Goal: Information Seeking & Learning: Learn about a topic

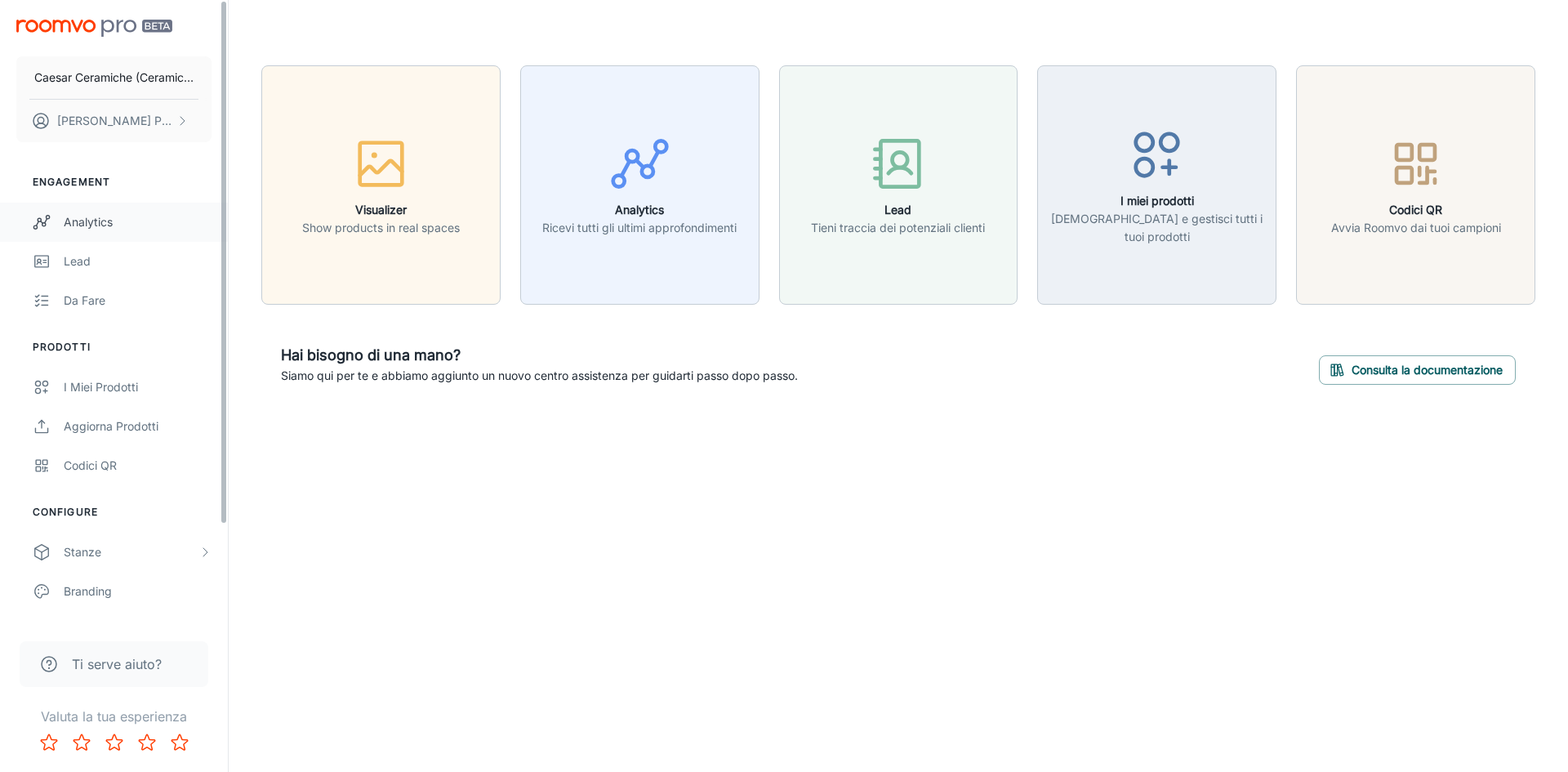
click at [119, 213] on div "Analytics" at bounding box center [137, 222] width 148 height 18
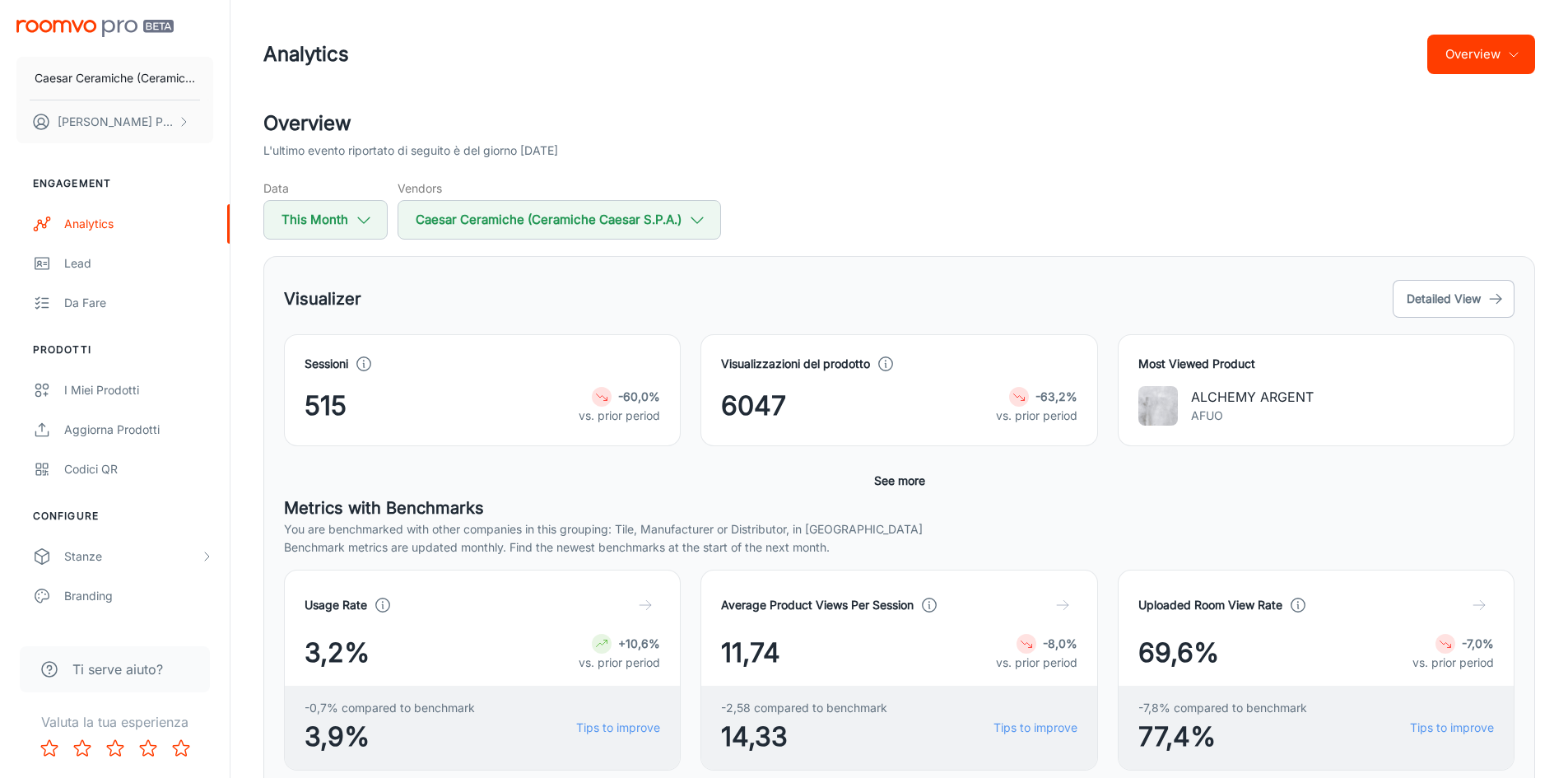
click at [898, 478] on button "See more" at bounding box center [899, 481] width 64 height 30
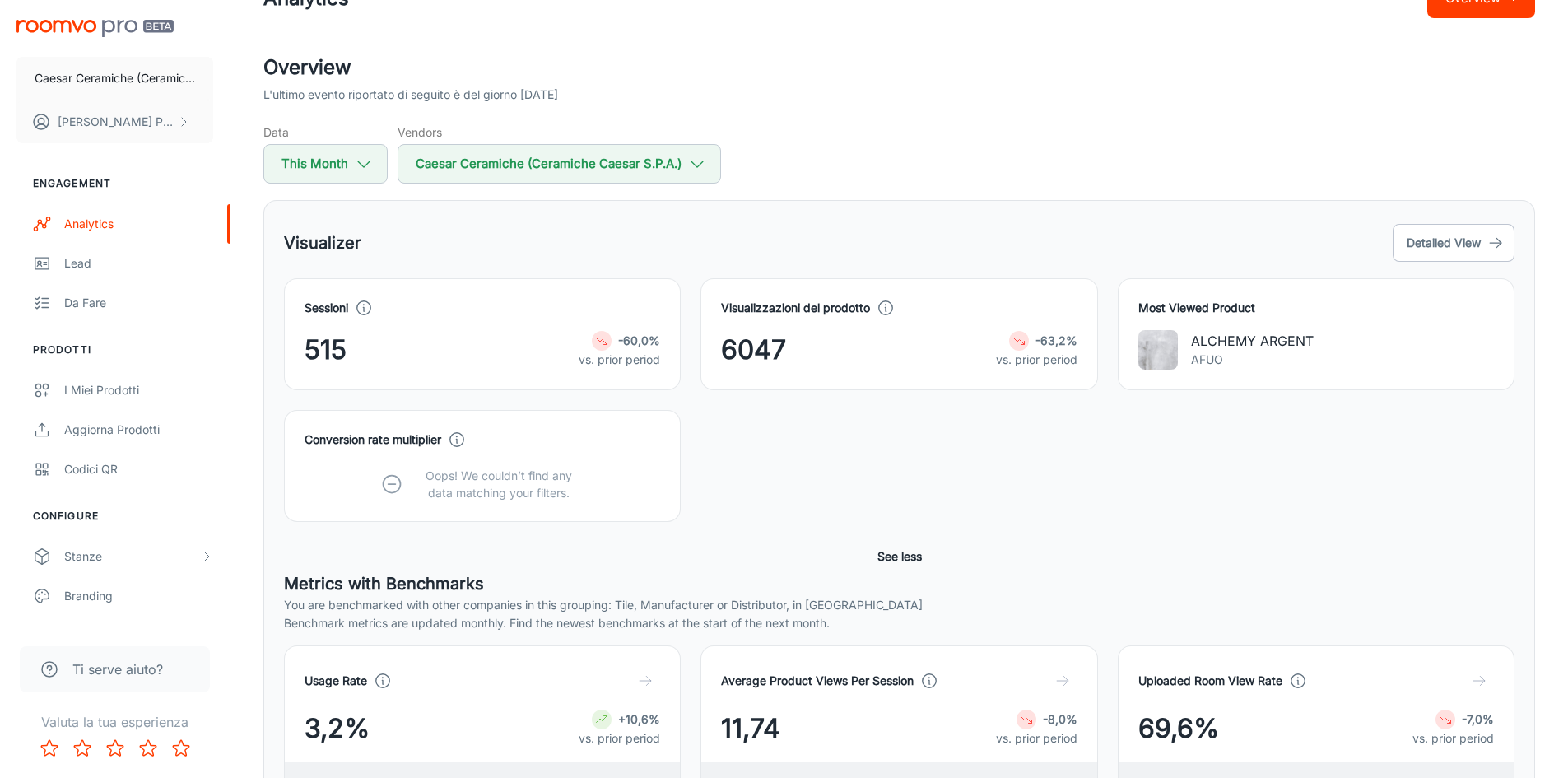
scroll to position [82, 0]
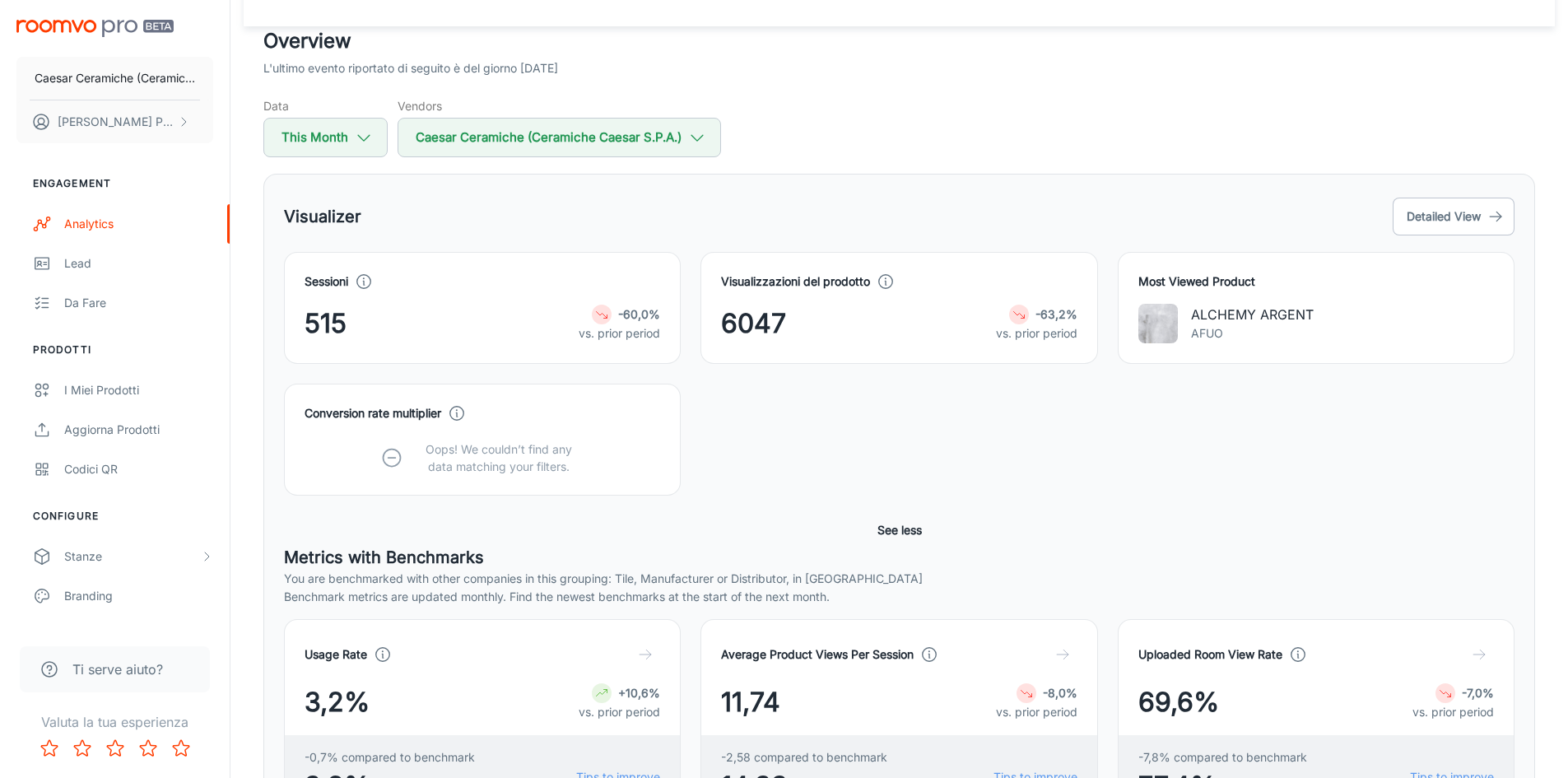
click at [398, 454] on icon at bounding box center [391, 457] width 23 height 23
click at [384, 455] on circle at bounding box center [391, 457] width 17 height 17
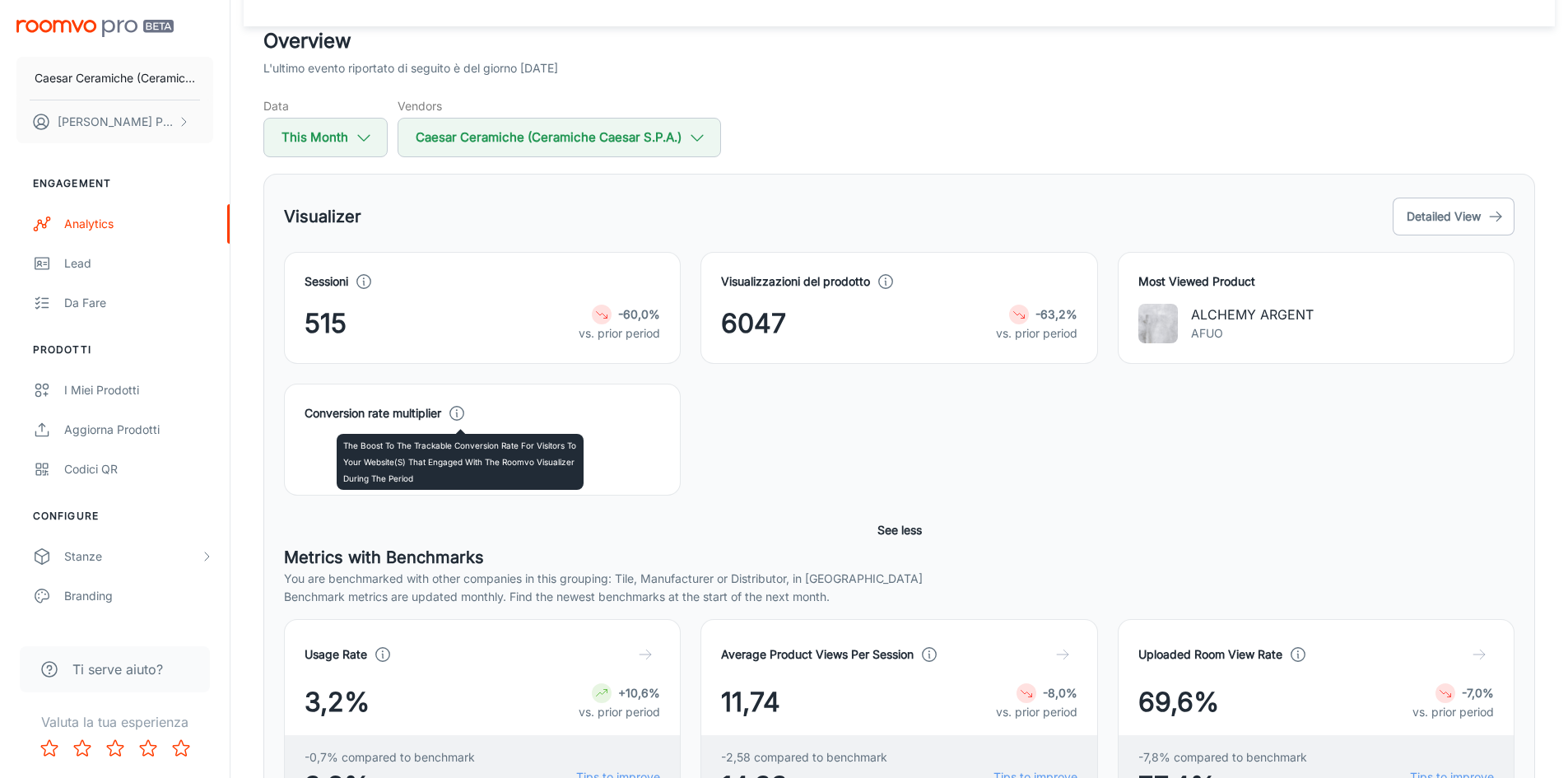
click at [453, 416] on circle at bounding box center [457, 413] width 14 height 14
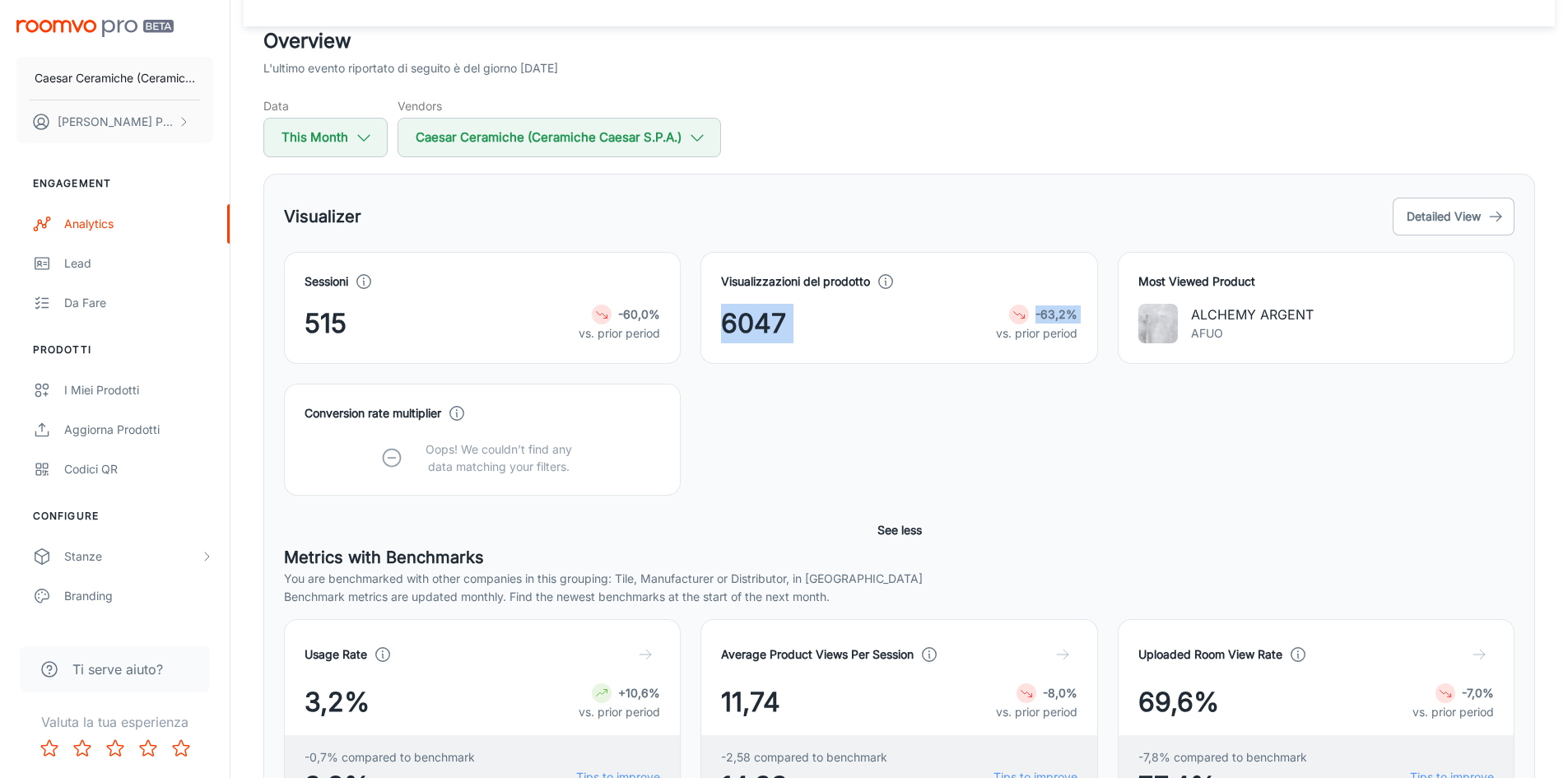
drag, startPoint x: 894, startPoint y: 279, endPoint x: 912, endPoint y: 376, distance: 98.7
click at [912, 374] on div "Sessioni 515 -60,0% vs. prior period Visualizzazioni del prodotto 6047 -63,2% v…" at bounding box center [899, 398] width 1231 height 294
click at [900, 395] on div "Conversion rate multiplier Oops! We couldn’t find any data matching your filter…" at bounding box center [889, 430] width 1251 height 132
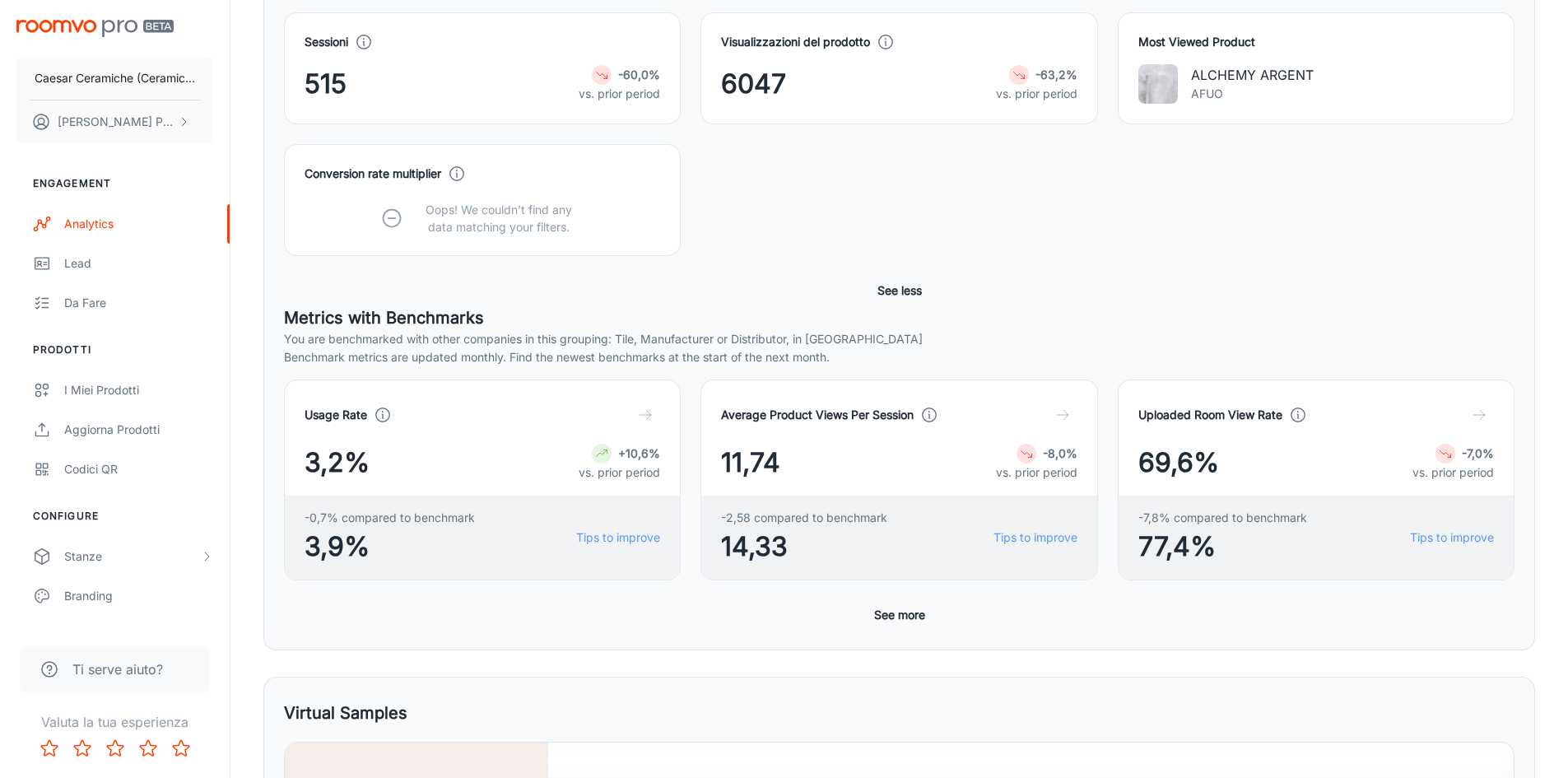
scroll to position [330, 0]
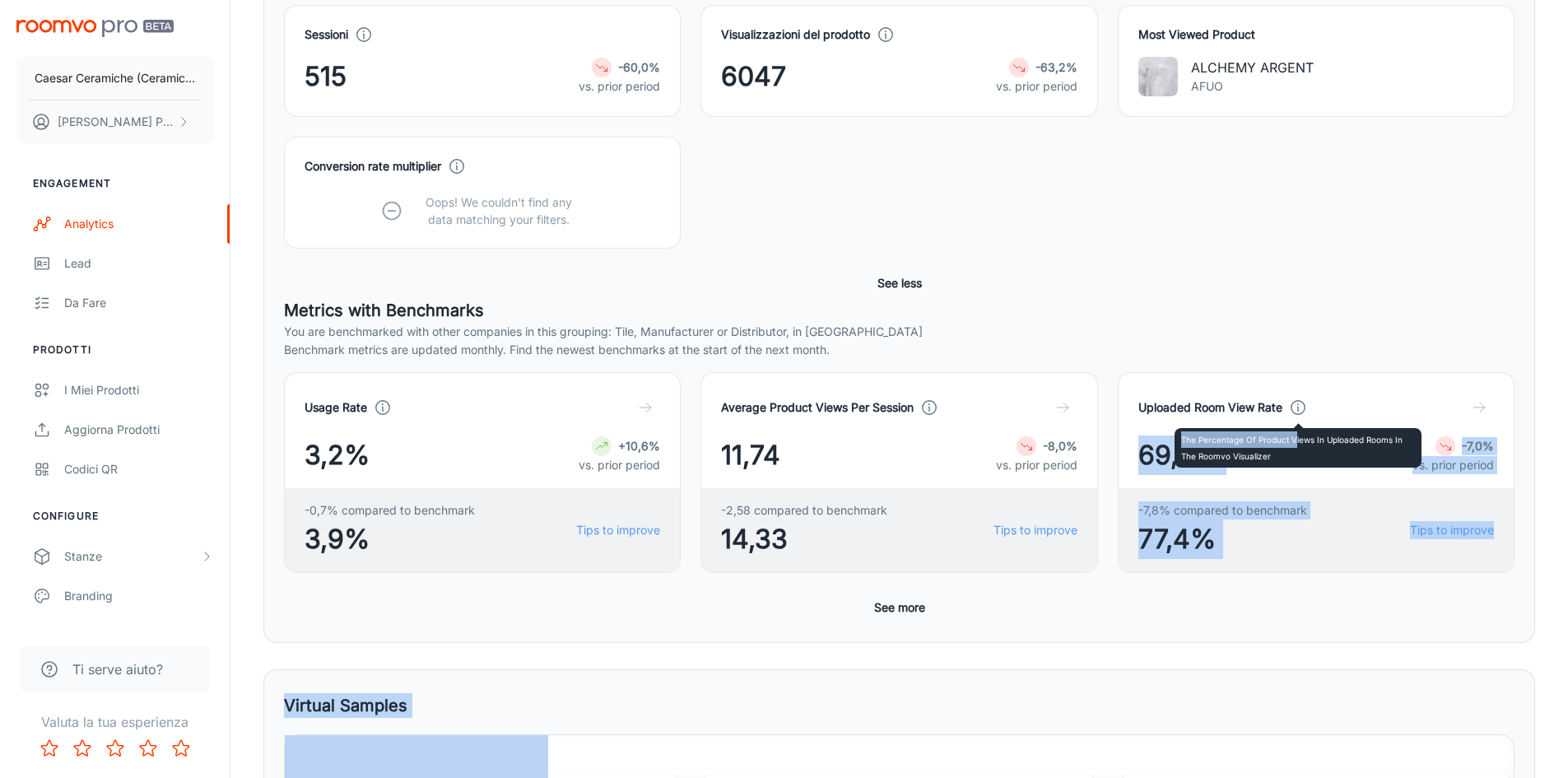
drag, startPoint x: 1302, startPoint y: 407, endPoint x: 1289, endPoint y: 442, distance: 37.3
click at [1292, 438] on body "Caesar Ceramiche (Ceramiche Caesar S.P.A.) [PERSON_NAME] Engagement Analytics L…" at bounding box center [784, 59] width 1568 height 778
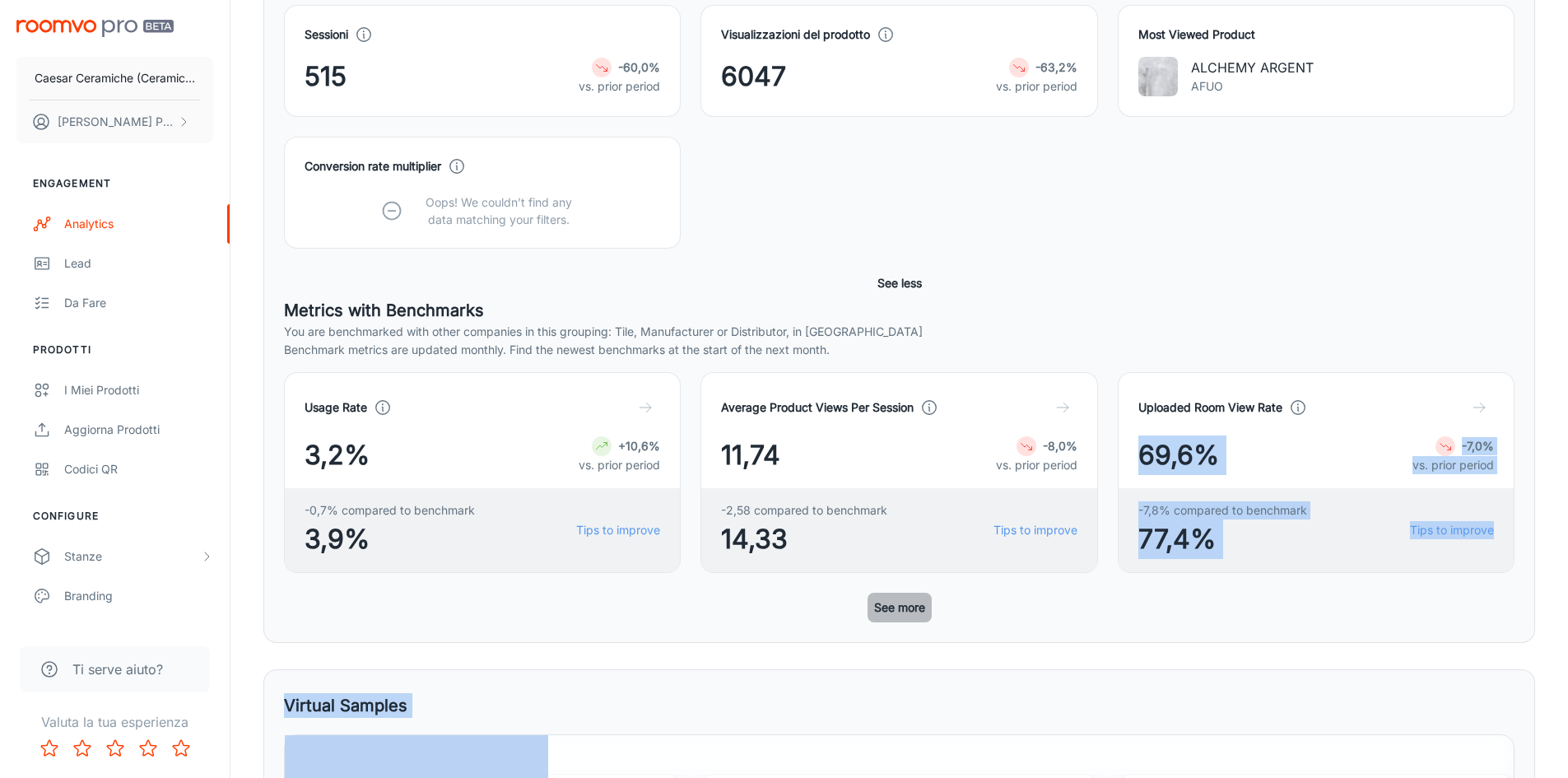
click at [867, 608] on button "See more" at bounding box center [899, 608] width 64 height 30
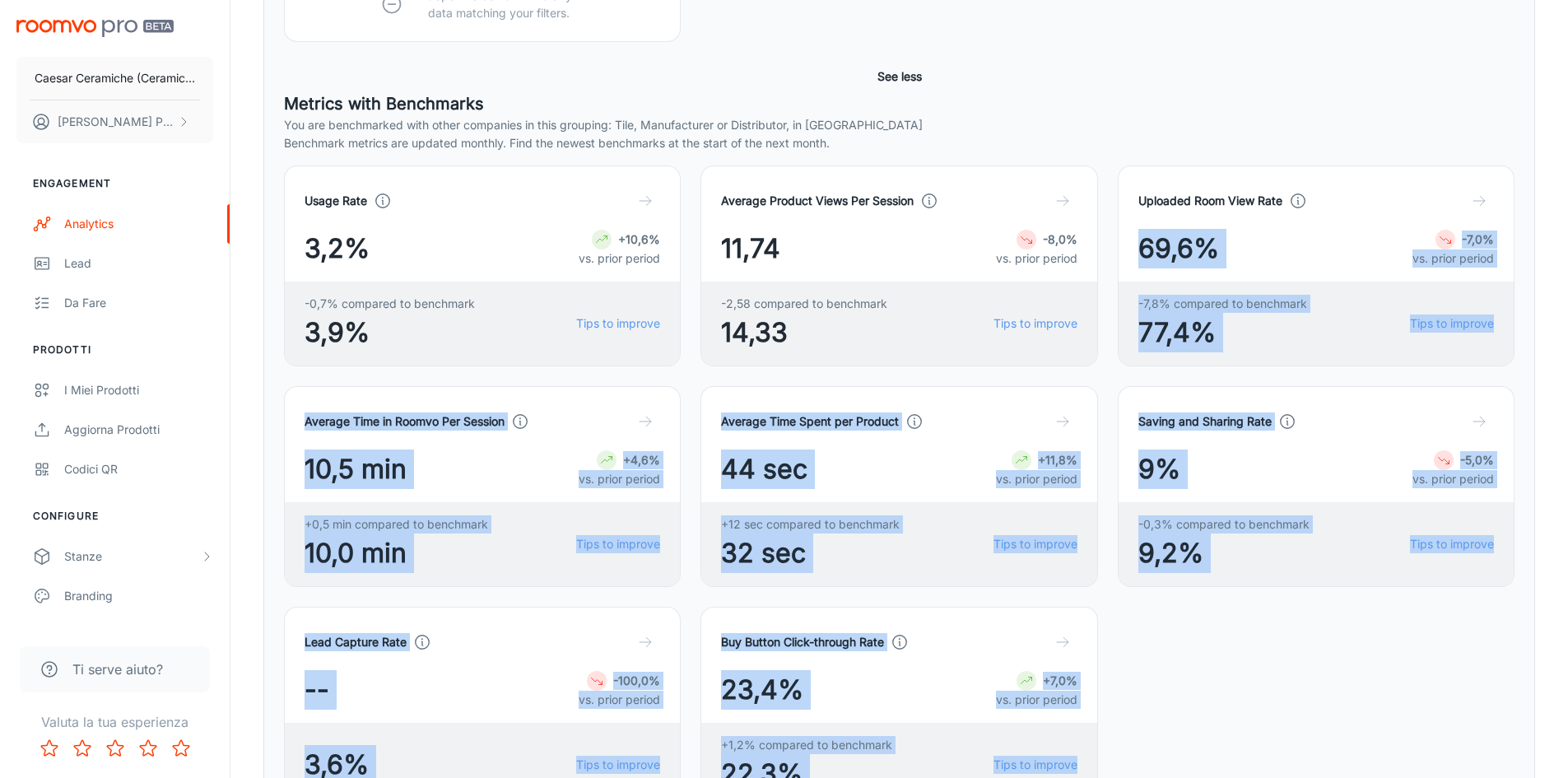
scroll to position [576, 0]
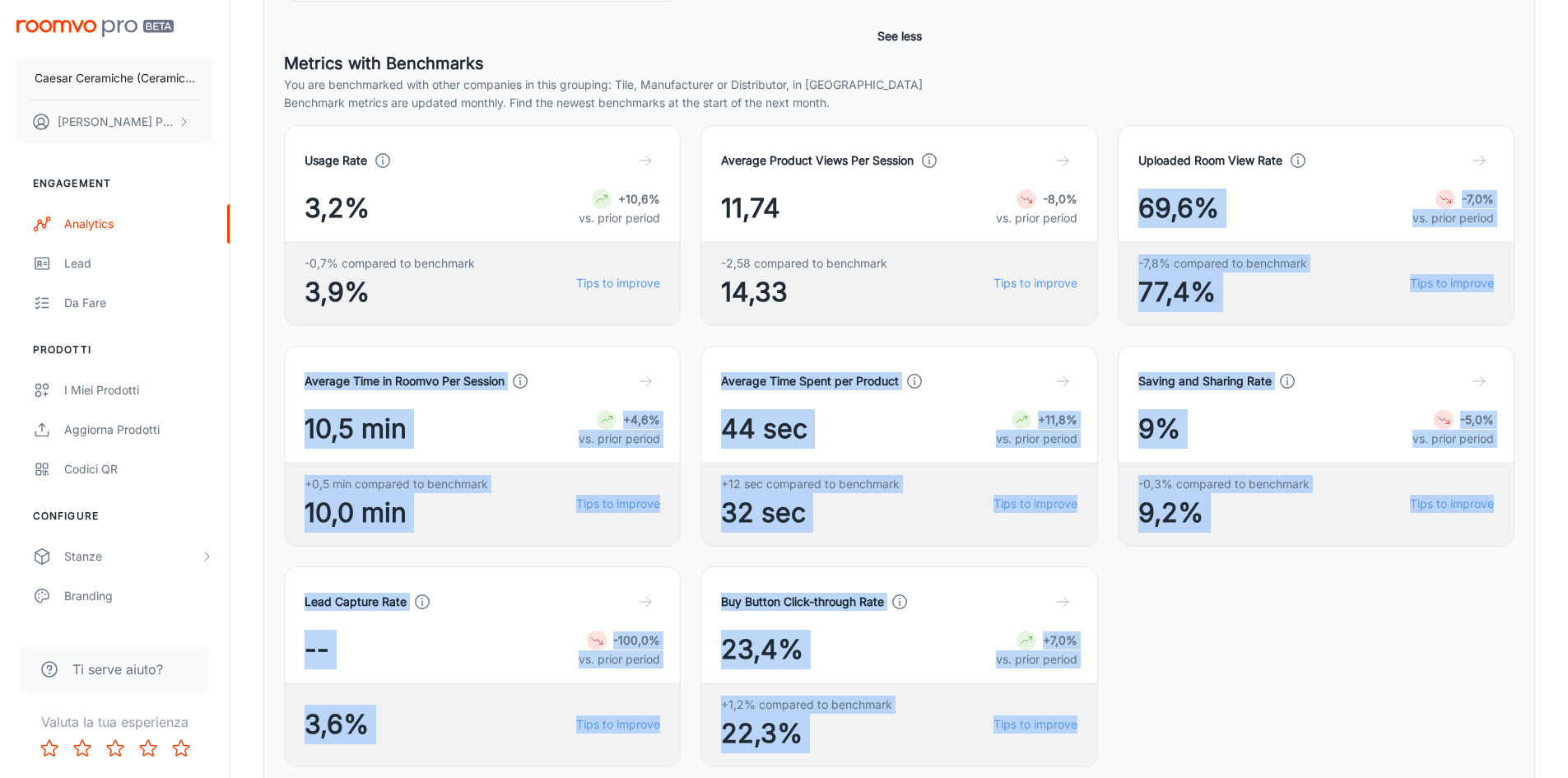
click at [1193, 626] on div "Average Time in Roomvo Per Session 10,5 min +4,6% vs. prior period +0,5 min com…" at bounding box center [889, 547] width 1251 height 441
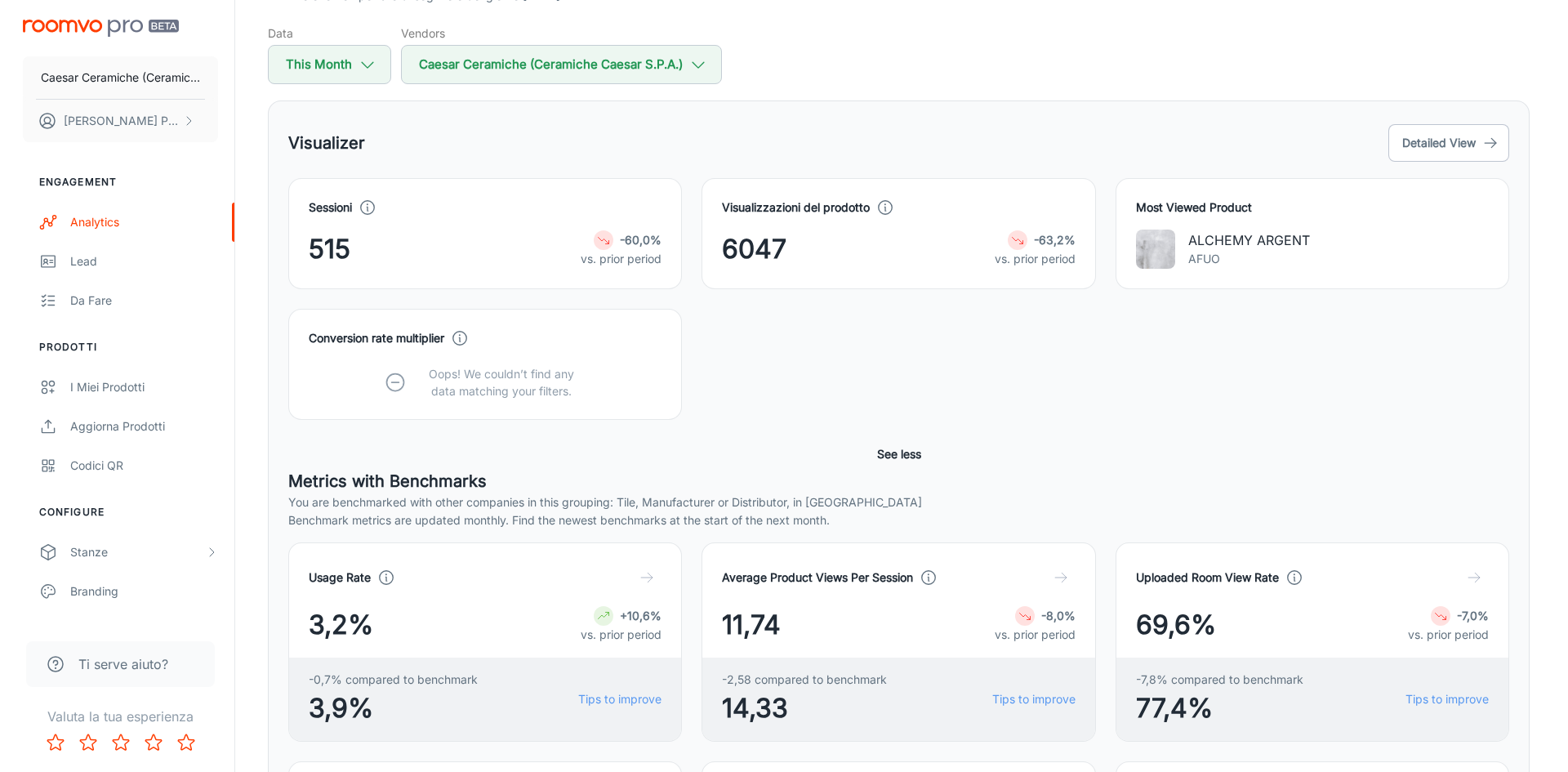
scroll to position [0, 0]
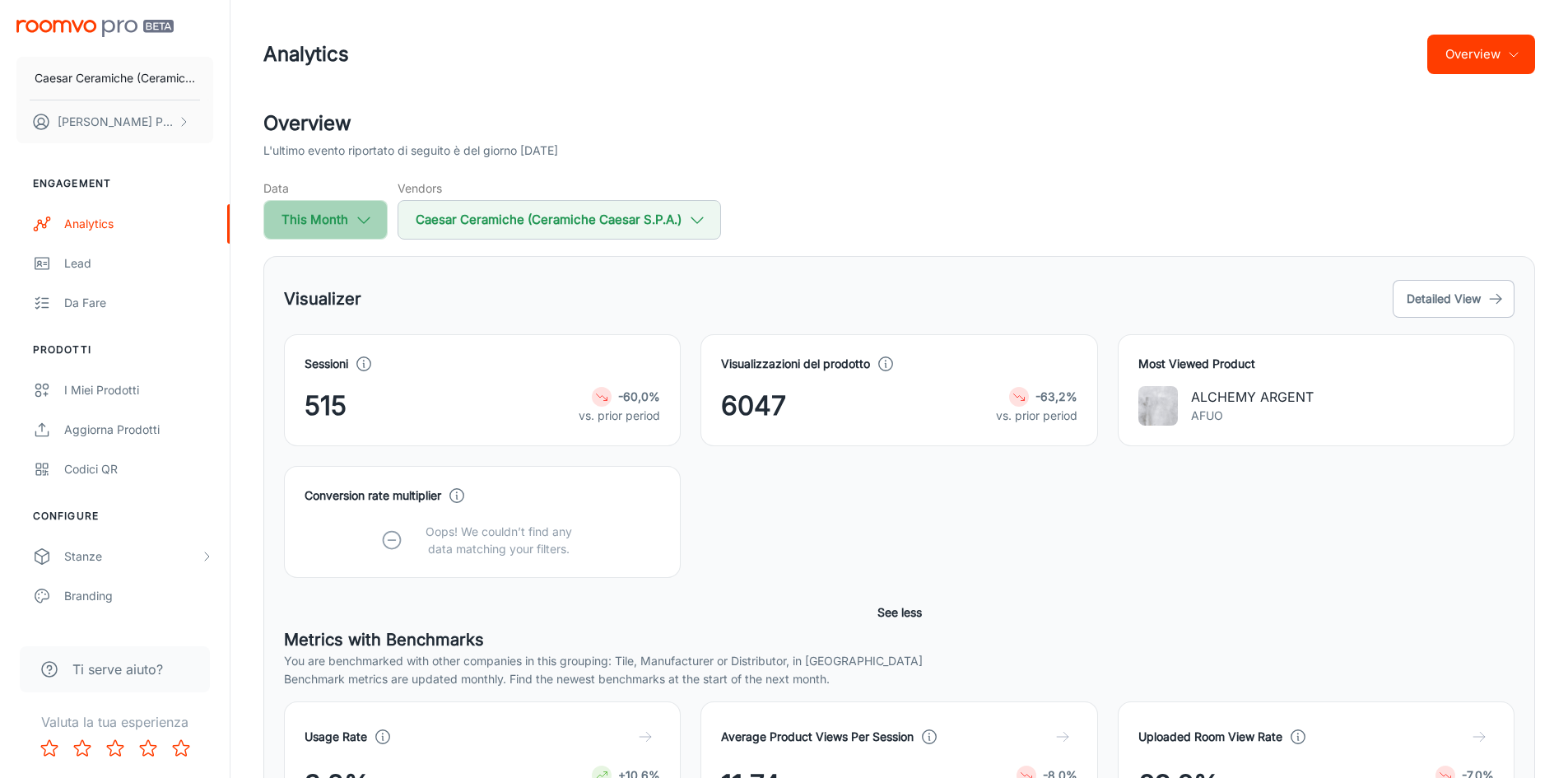
click at [354, 218] on icon "button" at bounding box center [363, 220] width 18 height 18
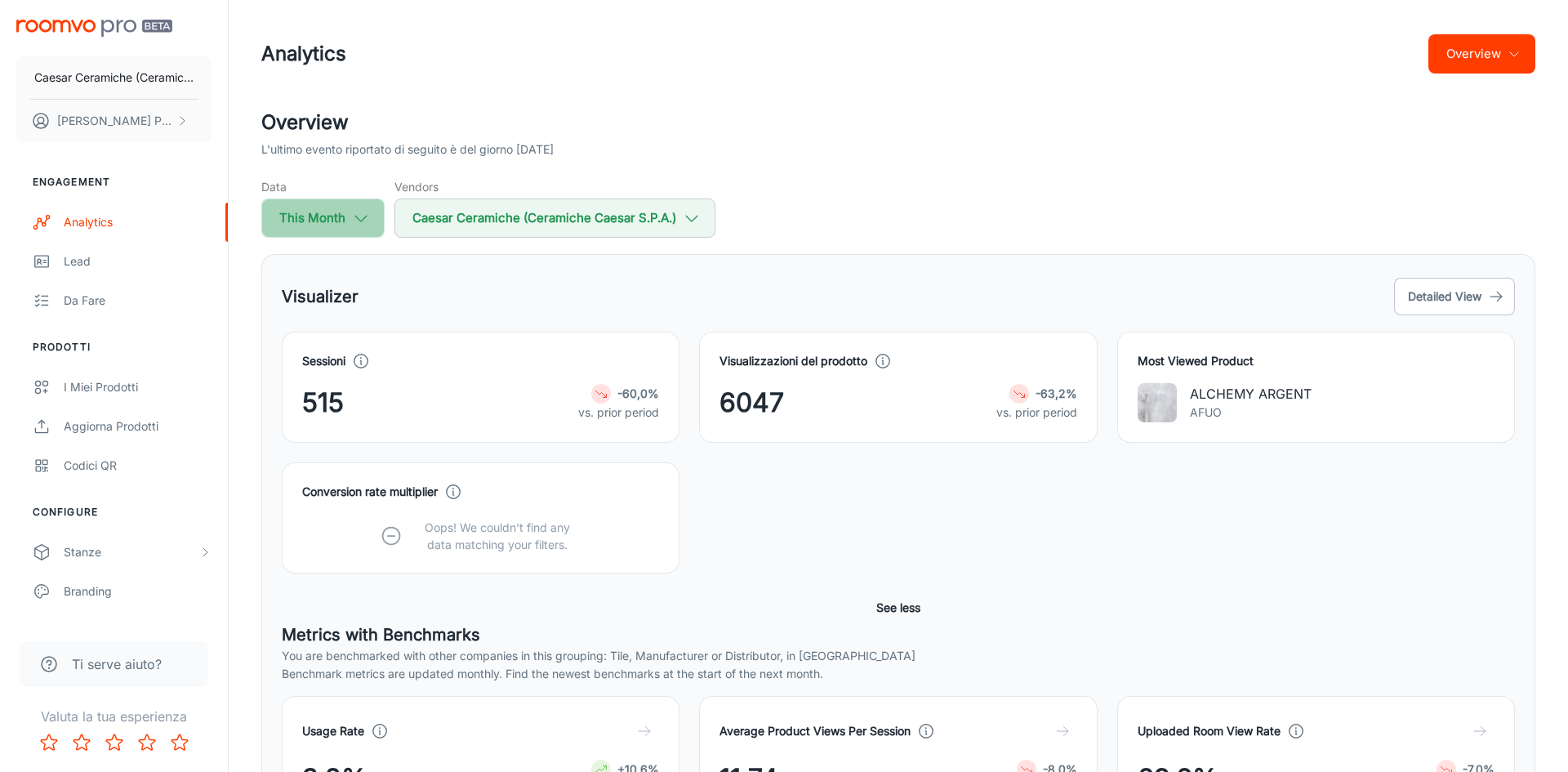
select select "8"
select select "2025"
select select "8"
select select "2025"
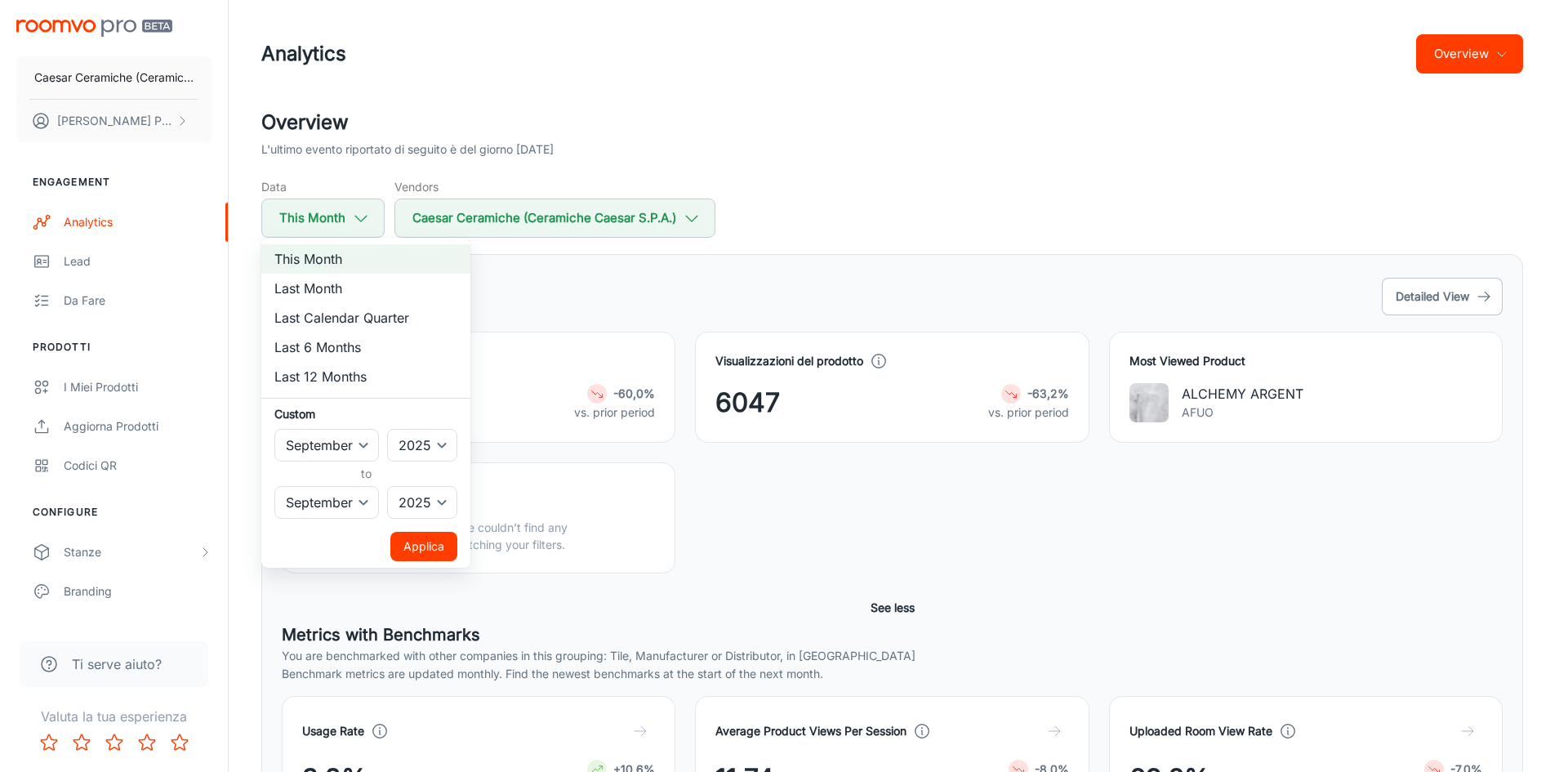
click at [330, 376] on li "Last 12 Months" at bounding box center [366, 377] width 209 height 30
select select "2024"
select select "7"
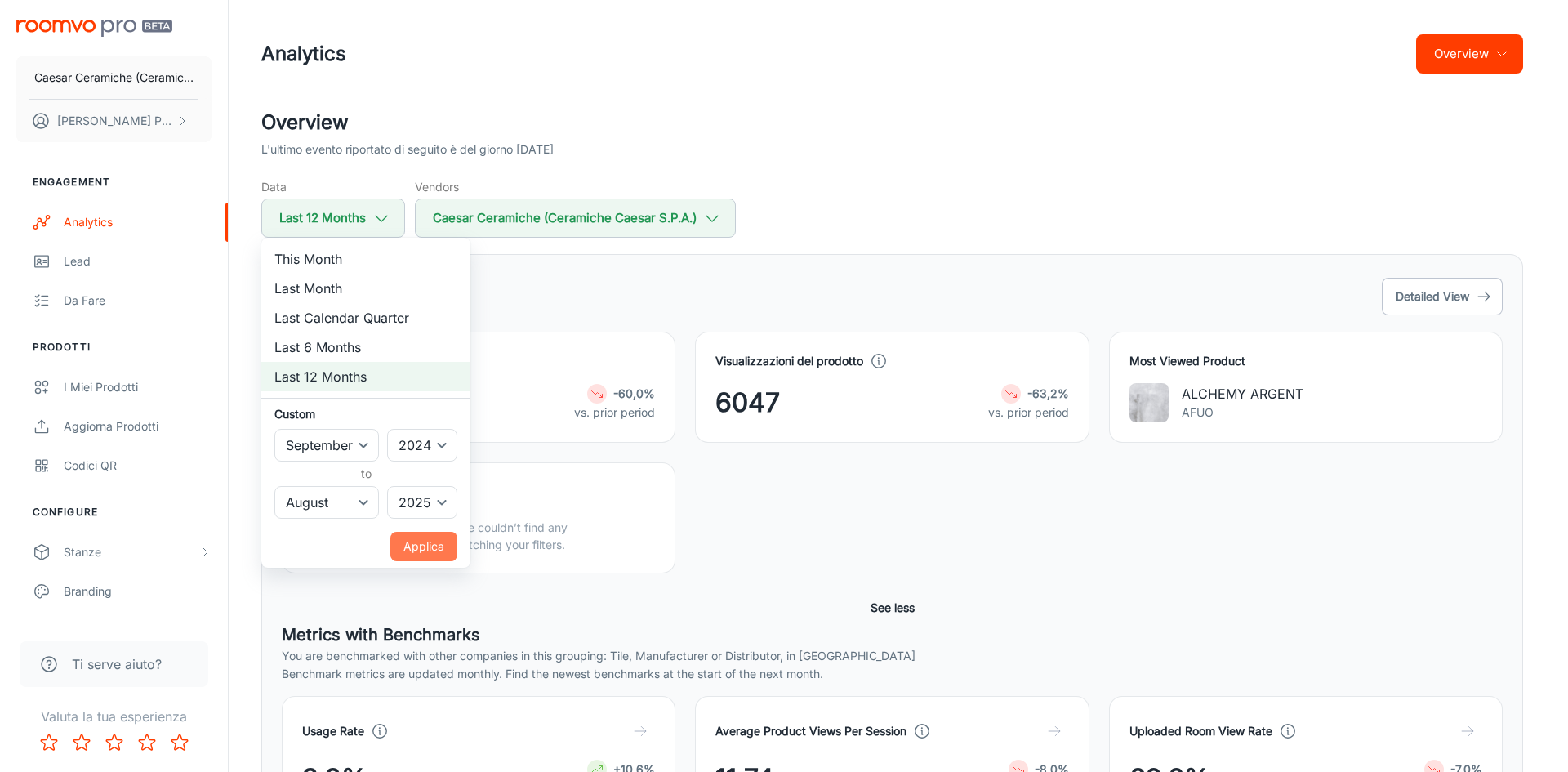
click at [443, 548] on button "Applica" at bounding box center [424, 547] width 67 height 30
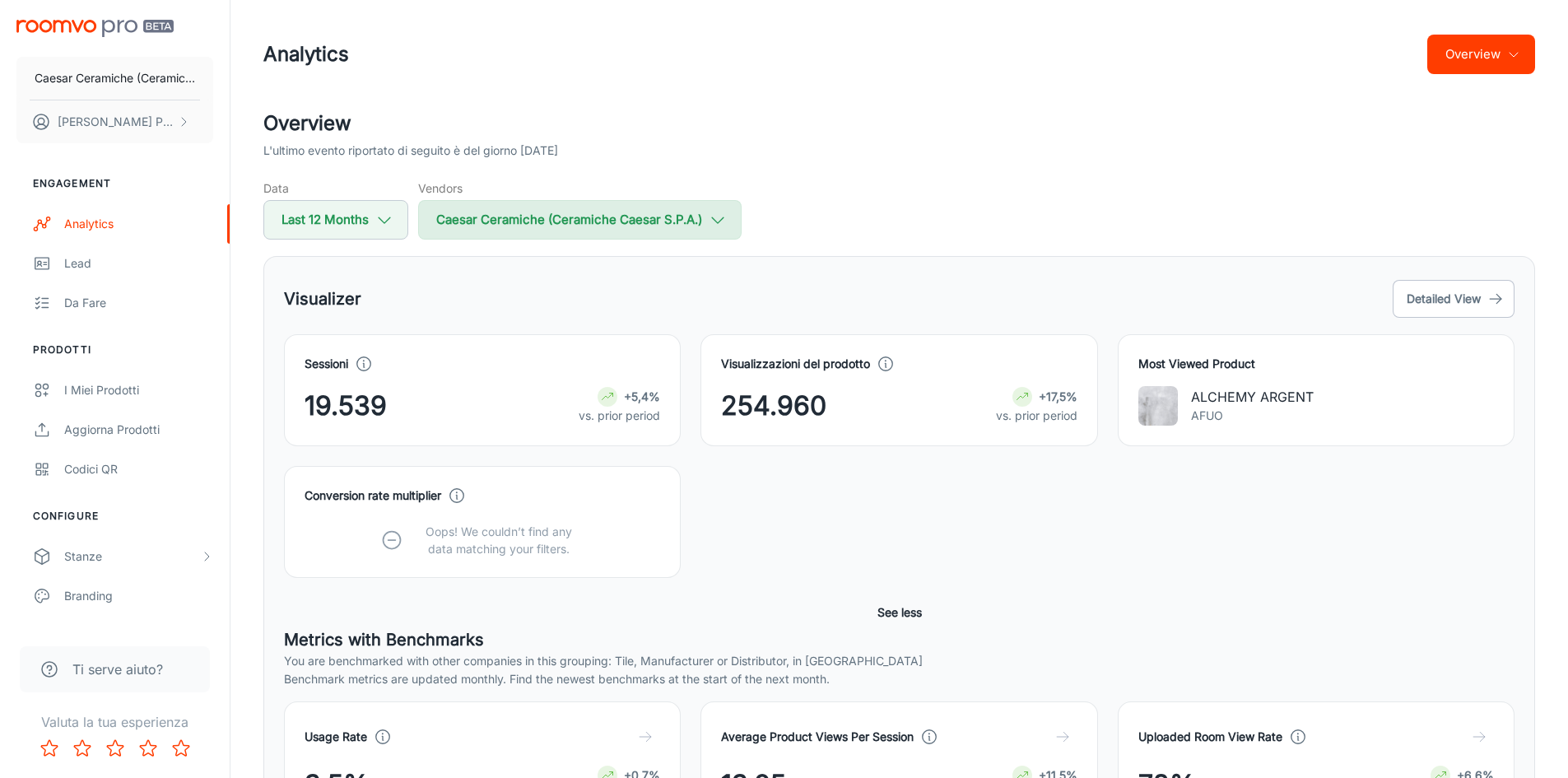
click at [516, 223] on button "Caesar Ceramiche (Ceramiche Caesar S.P.A.)" at bounding box center [580, 220] width 323 height 40
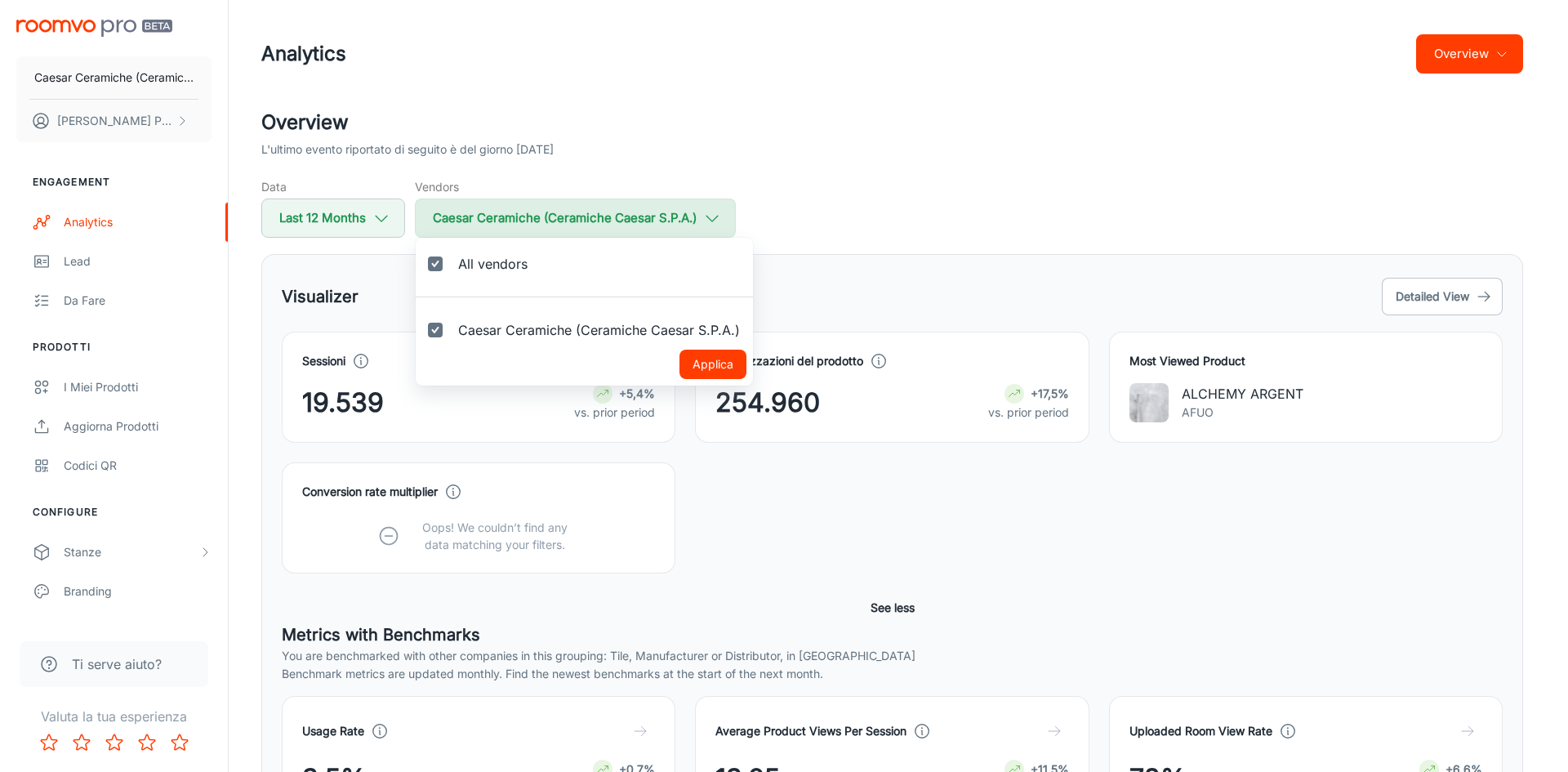
click at [512, 221] on div at bounding box center [784, 386] width 1568 height 772
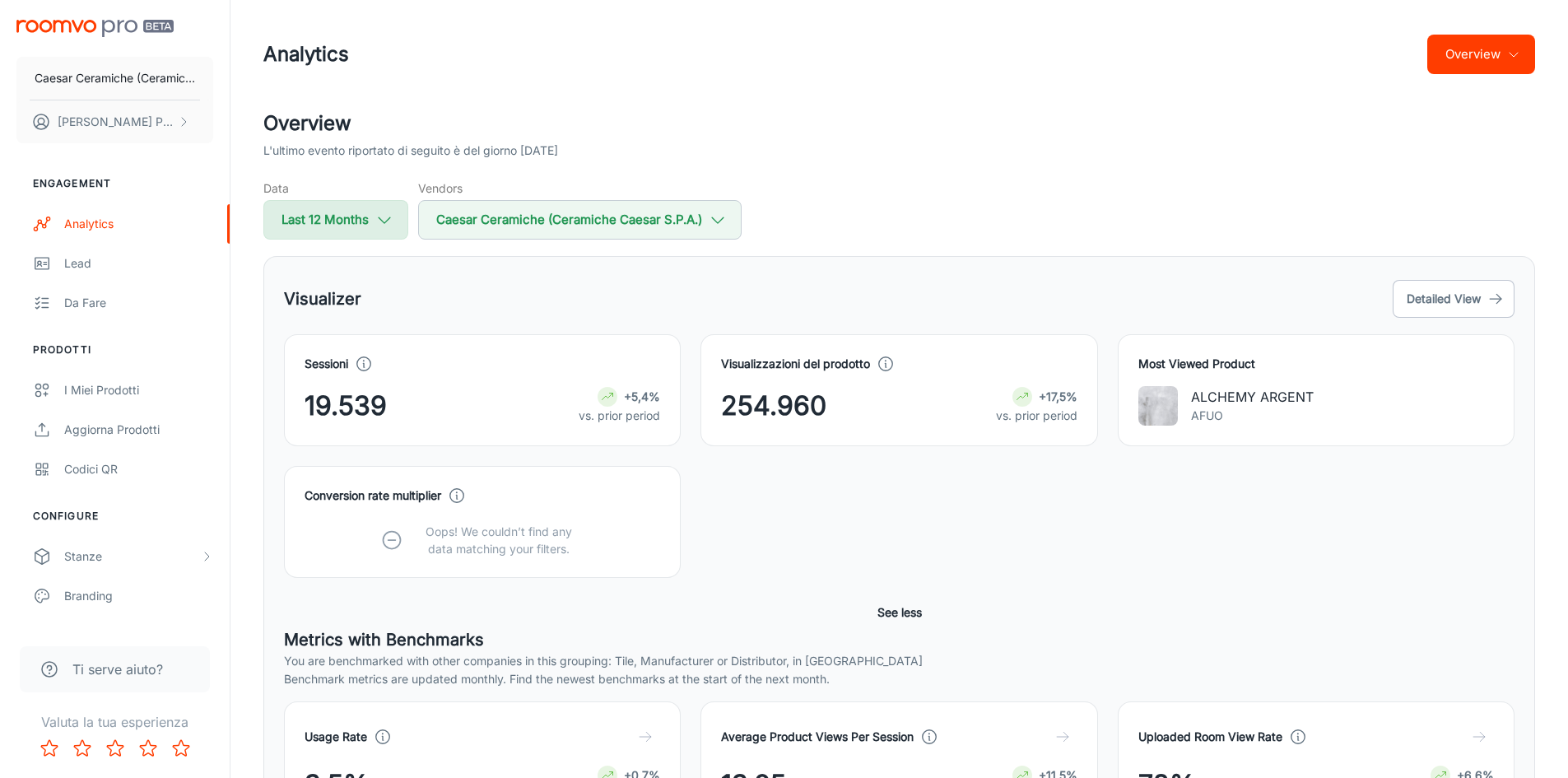
click at [373, 227] on button "Last 12 Months" at bounding box center [335, 220] width 145 height 40
select select "8"
select select "2024"
select select "7"
select select "2025"
